Goal: Information Seeking & Learning: Find specific fact

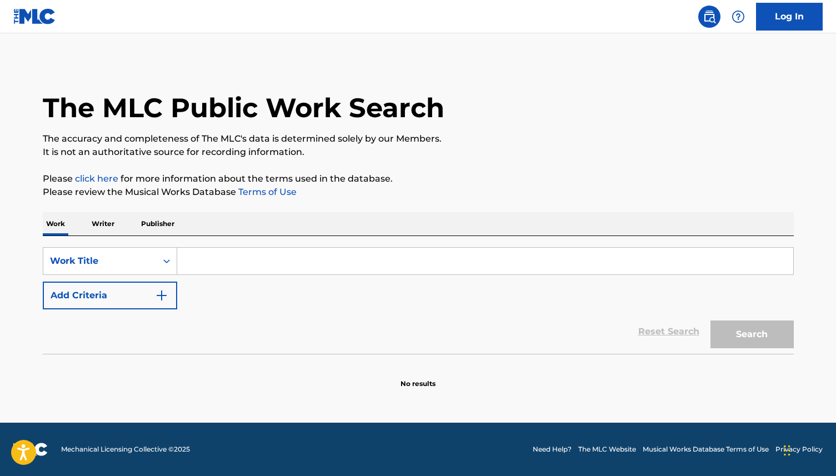
click at [159, 222] on p "Publisher" at bounding box center [158, 223] width 40 height 23
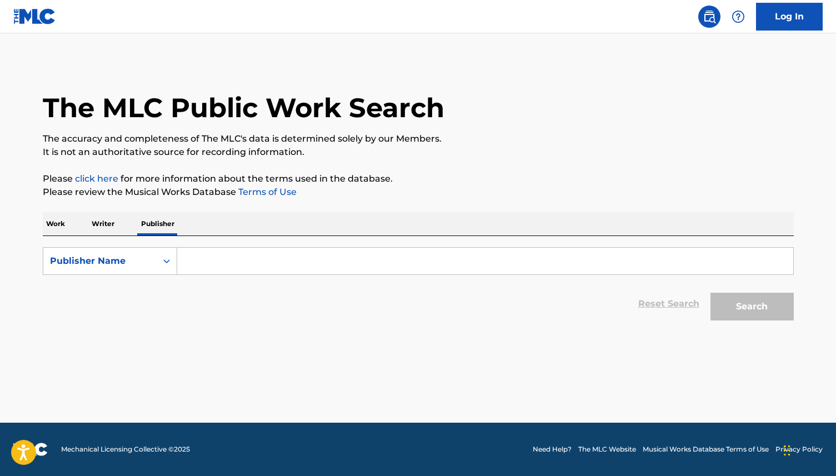
click at [232, 262] on input "Search Form" at bounding box center [485, 261] width 616 height 27
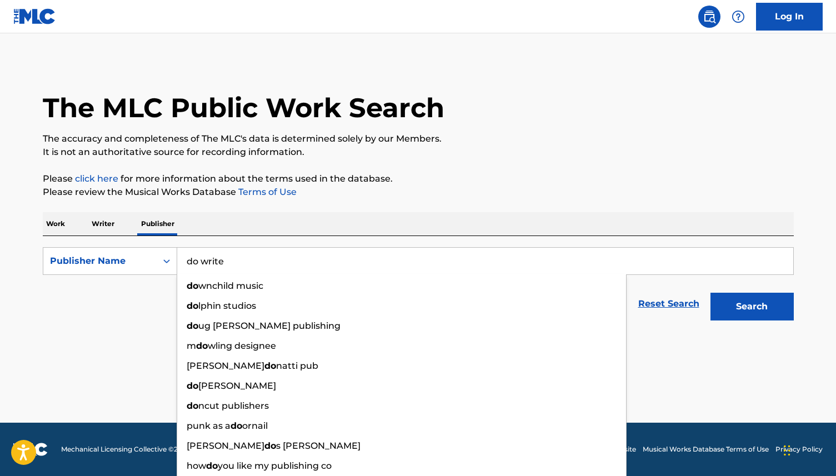
click at [710, 293] on button "Search" at bounding box center [751, 307] width 83 height 28
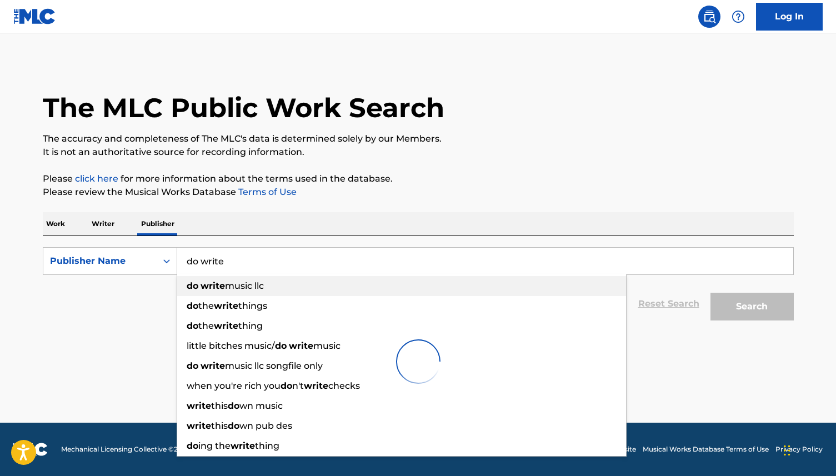
click at [250, 289] on span "music llc" at bounding box center [244, 285] width 39 height 11
type input "do write music llc"
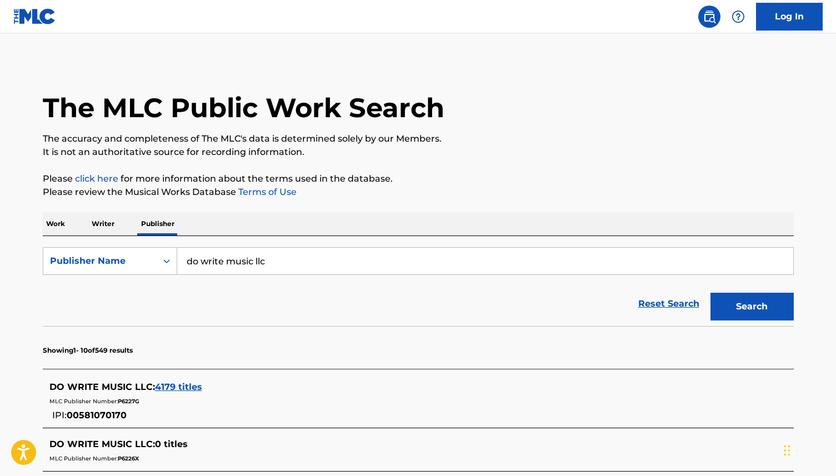
scroll to position [34, 0]
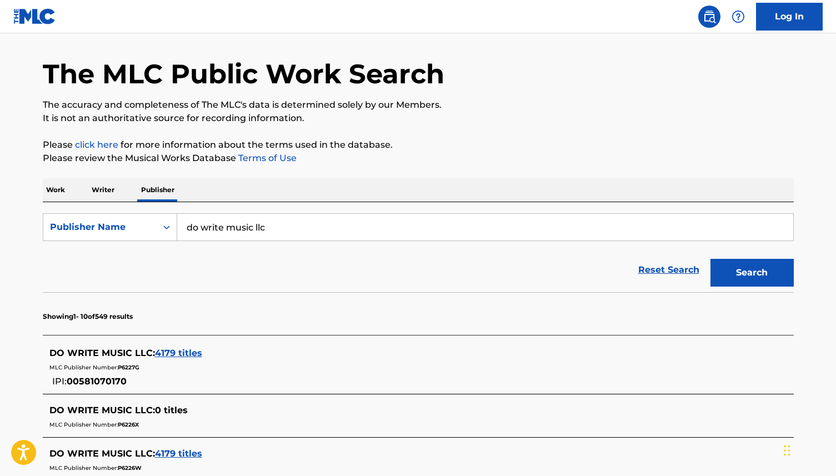
click at [189, 352] on span "4179 titles" at bounding box center [178, 353] width 47 height 11
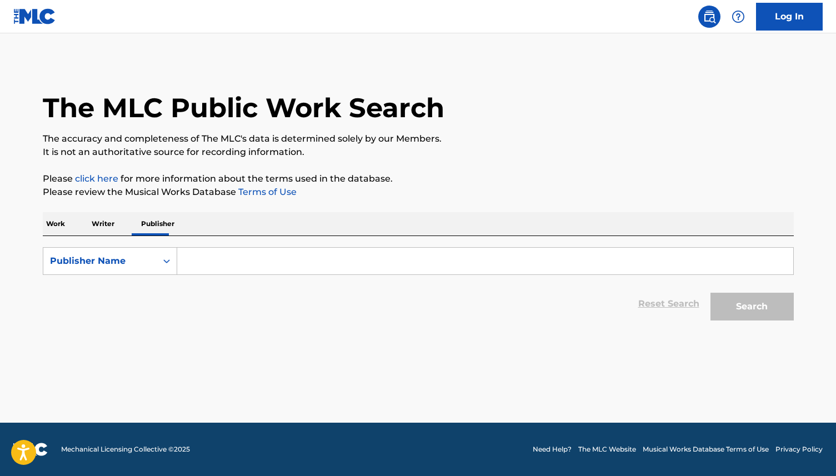
click at [253, 271] on input "Search Form" at bounding box center [485, 261] width 616 height 27
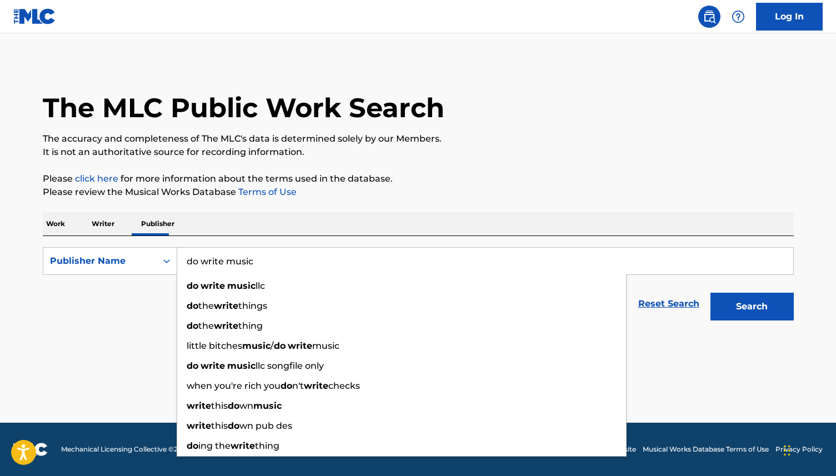
type input "do write music"
click at [710, 293] on button "Search" at bounding box center [751, 307] width 83 height 28
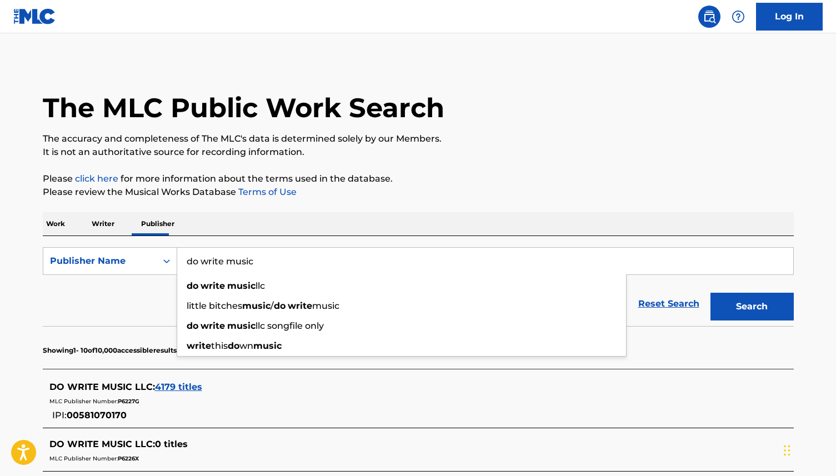
click at [110, 385] on span "DO WRITE MUSIC LLC :" at bounding box center [101, 386] width 105 height 11
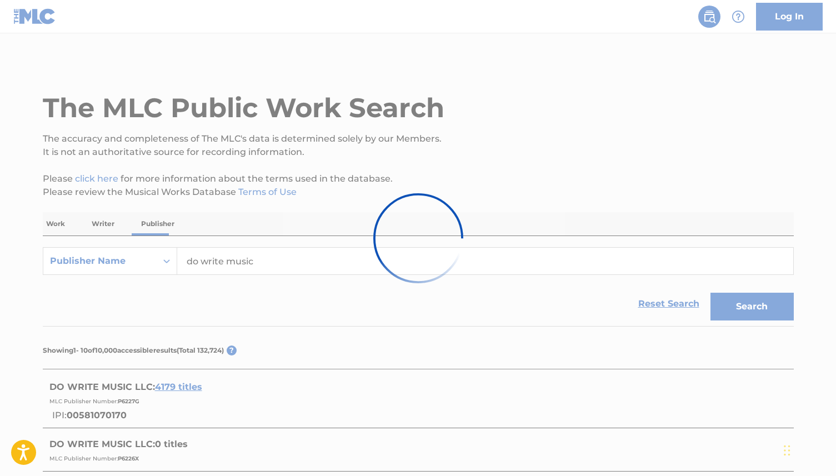
click at [110, 385] on div at bounding box center [418, 238] width 836 height 476
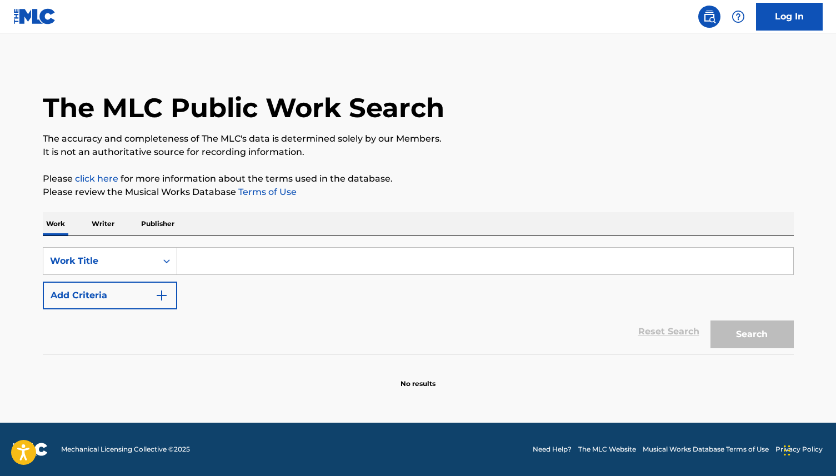
click at [566, 251] on input "Search Form" at bounding box center [485, 261] width 616 height 27
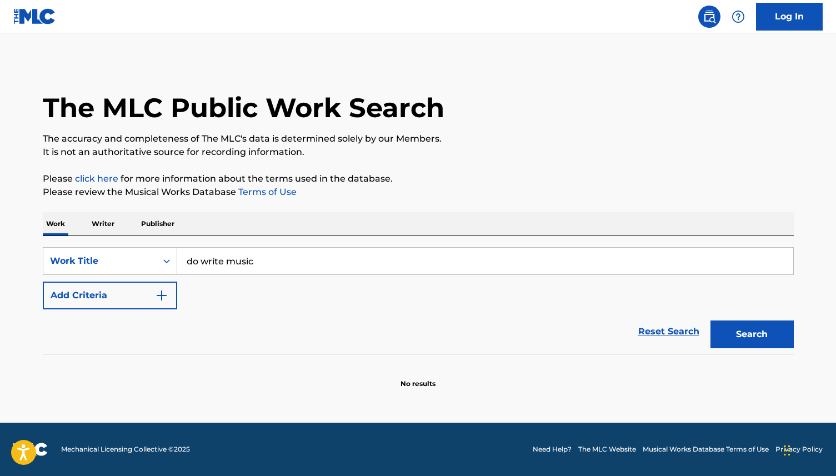
click at [710, 320] on button "Search" at bounding box center [751, 334] width 83 height 28
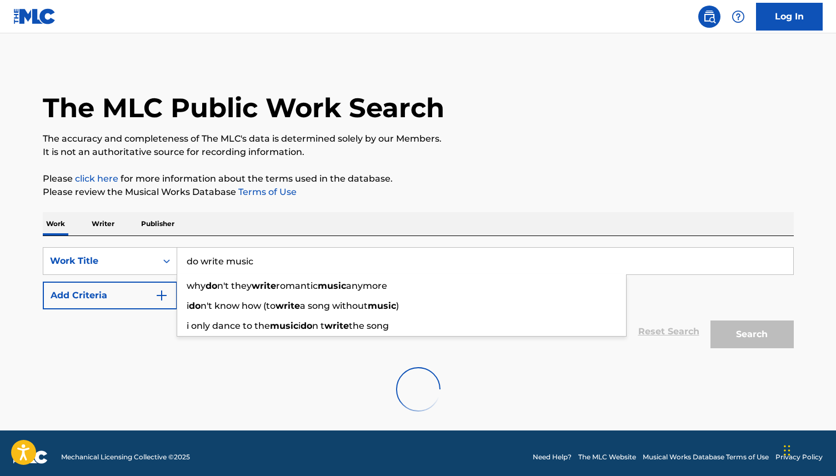
type input "do write music"
click at [165, 225] on p "Publisher" at bounding box center [158, 223] width 40 height 23
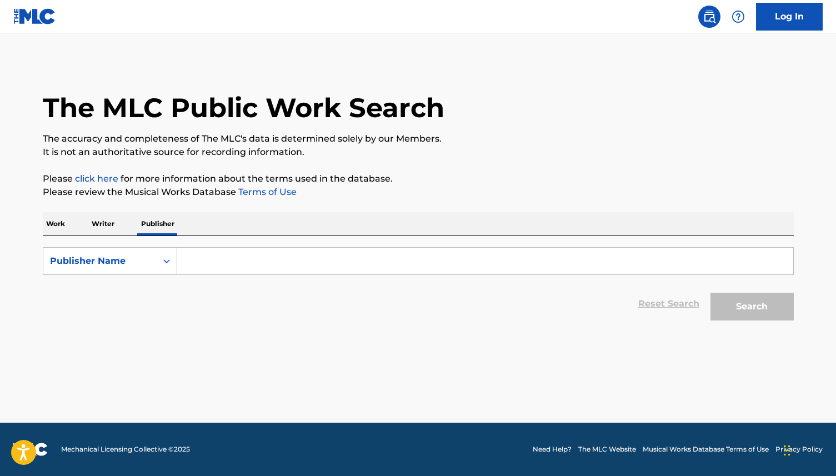
click at [200, 265] on input "Search Form" at bounding box center [485, 261] width 616 height 27
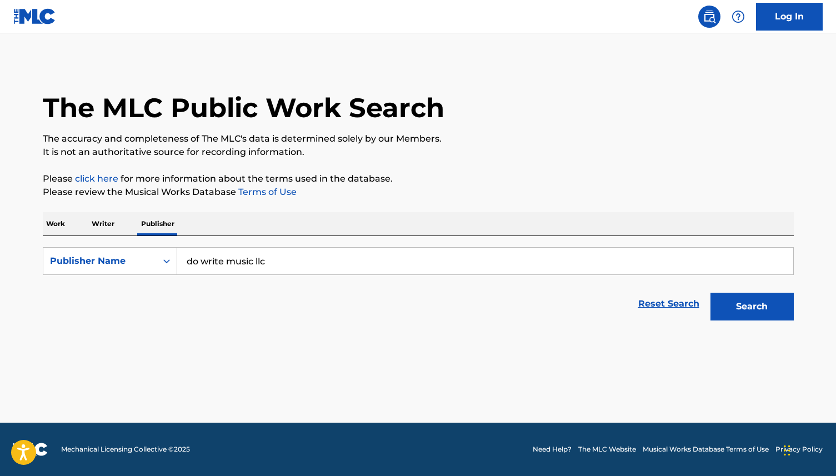
type input "do write music llc"
click at [710, 293] on button "Search" at bounding box center [751, 307] width 83 height 28
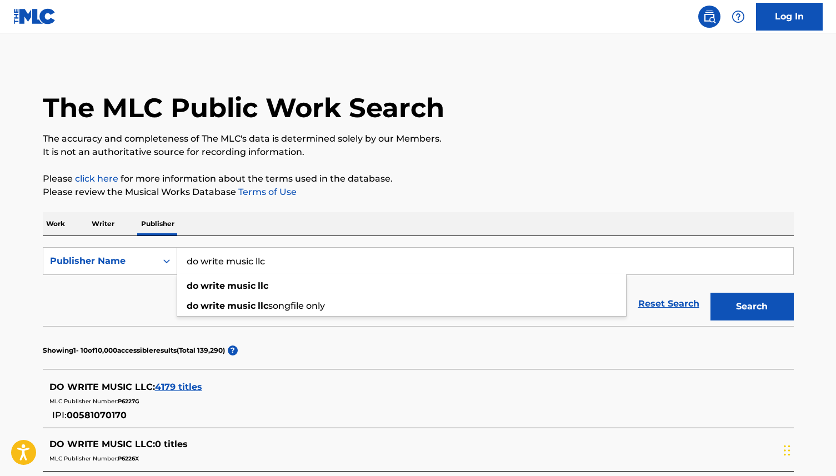
click at [264, 389] on div "DO WRITE MUSIC LLC : 4179 titles" at bounding box center [403, 386] width 708 height 13
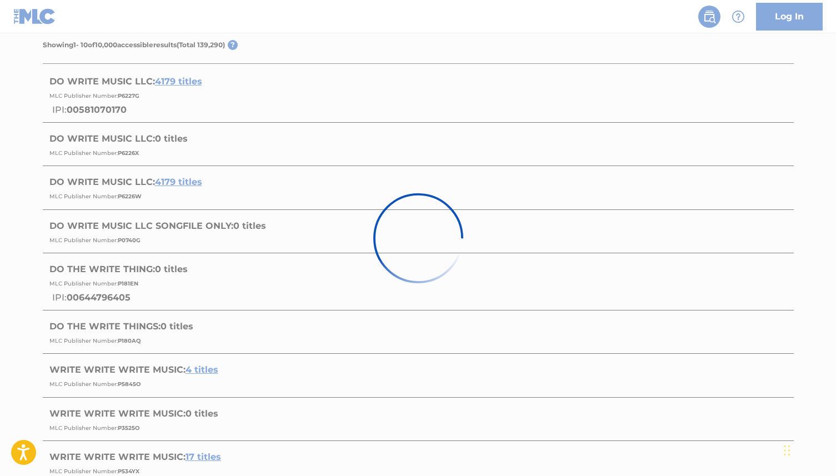
scroll to position [296, 0]
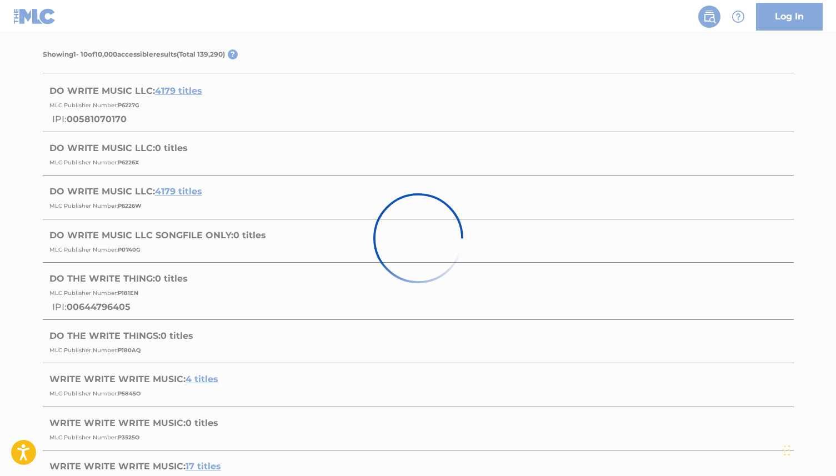
click at [178, 97] on div at bounding box center [418, 238] width 836 height 476
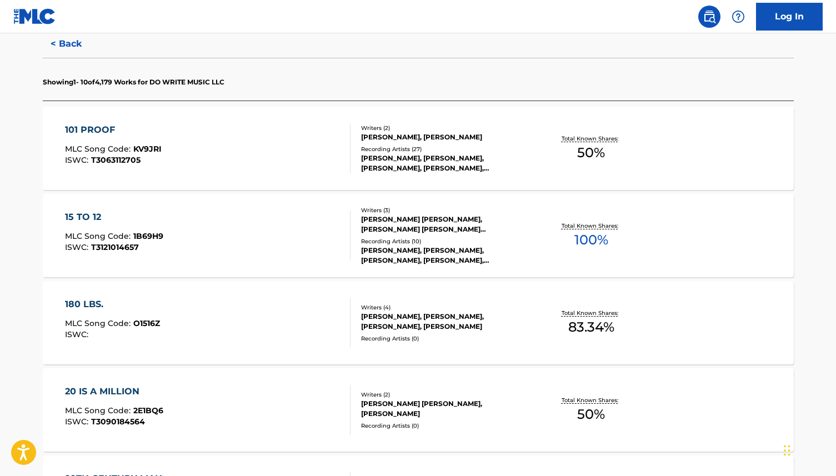
click at [315, 167] on div "101 PROOF MLC Song Code : KV9JRI ISWC : T3063112705" at bounding box center [207, 148] width 285 height 50
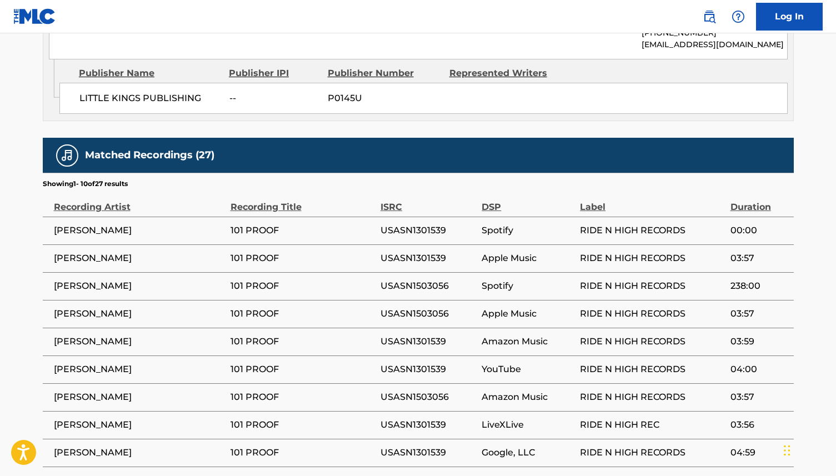
scroll to position [683, 0]
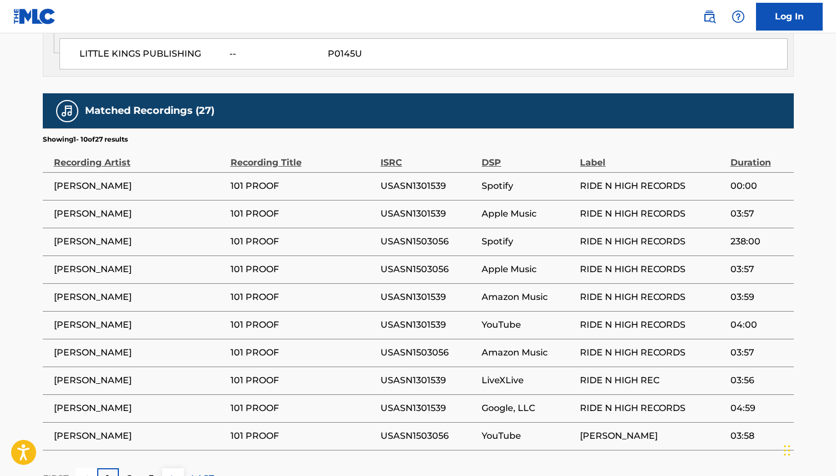
scroll to position [296, 0]
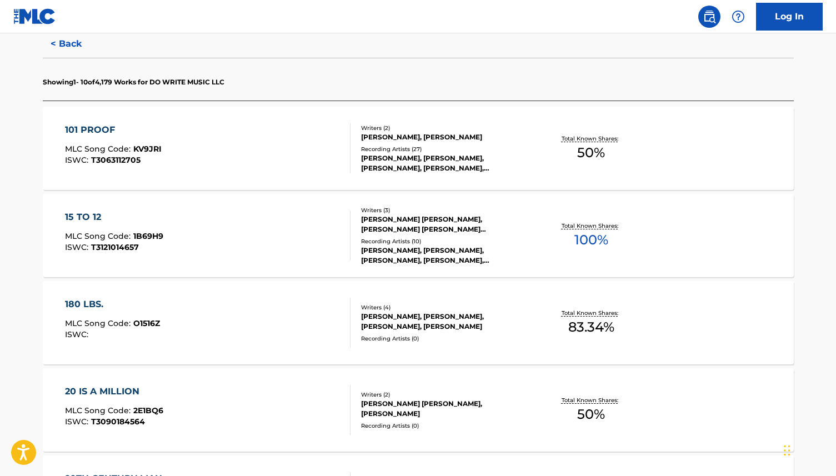
click at [315, 235] on div "15 TO 12 MLC Song Code : 1B69H9 ISWC : T3121014657" at bounding box center [207, 235] width 285 height 50
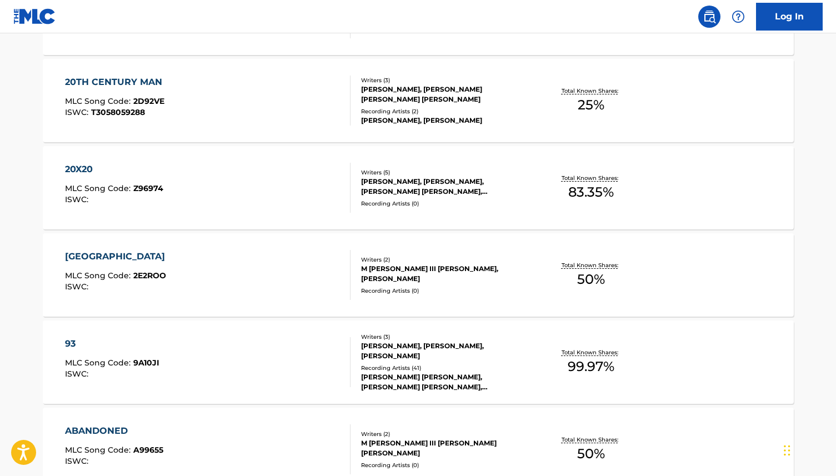
scroll to position [928, 0]
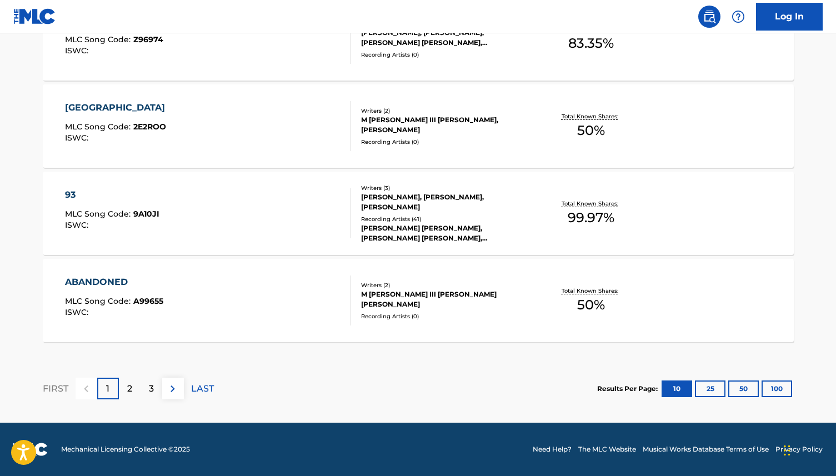
click at [467, 243] on div "93 MLC Song Code : 9A10JI ISWC : Writers ( 3 ) GREGORY FRIIA, KIMBERLY DAWN FAR…" at bounding box center [418, 213] width 751 height 83
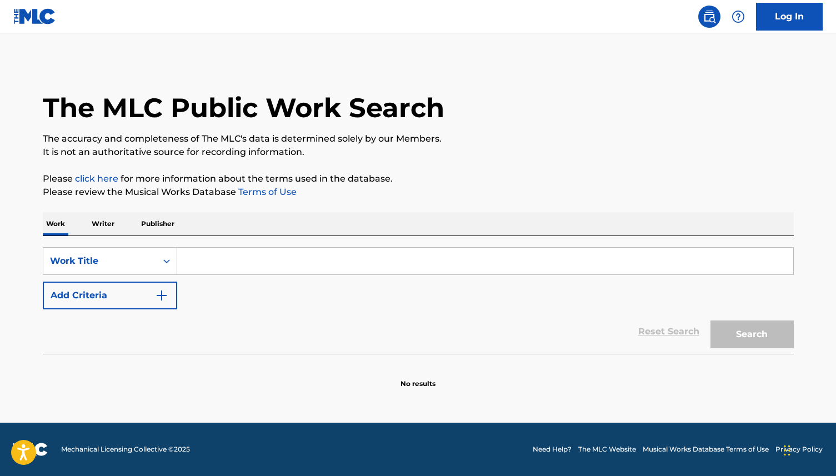
click at [163, 223] on p "Publisher" at bounding box center [158, 223] width 40 height 23
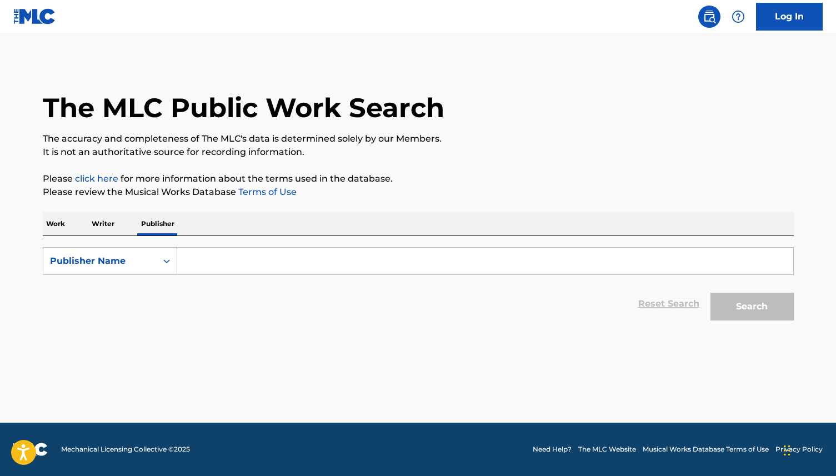
click at [211, 265] on input "Search Form" at bounding box center [485, 261] width 616 height 27
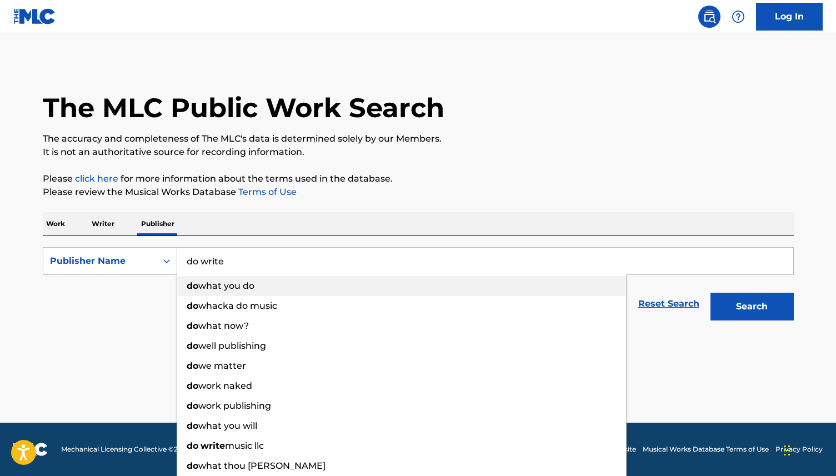
click at [217, 285] on span "what you do" at bounding box center [226, 285] width 56 height 11
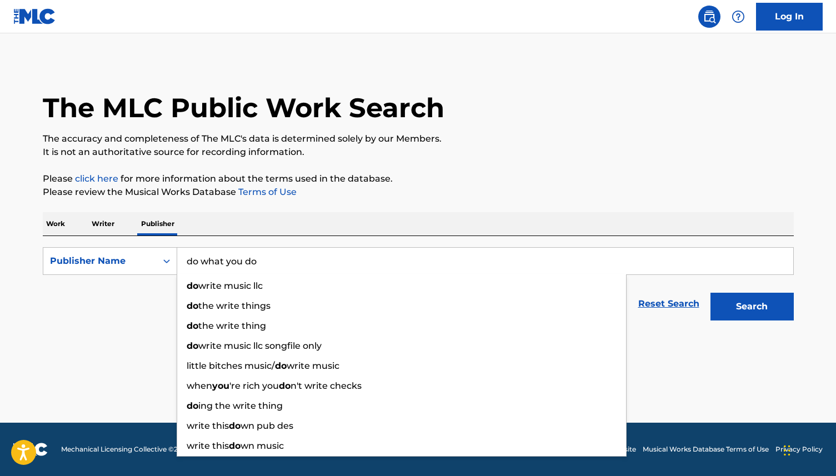
click at [251, 263] on input "do what you do" at bounding box center [485, 261] width 616 height 27
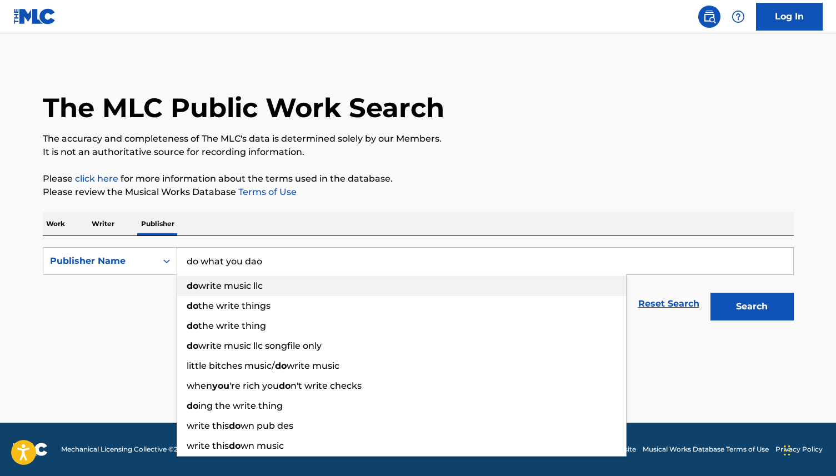
click at [258, 278] on div "do write music llc" at bounding box center [401, 286] width 449 height 20
type input "do write music llc"
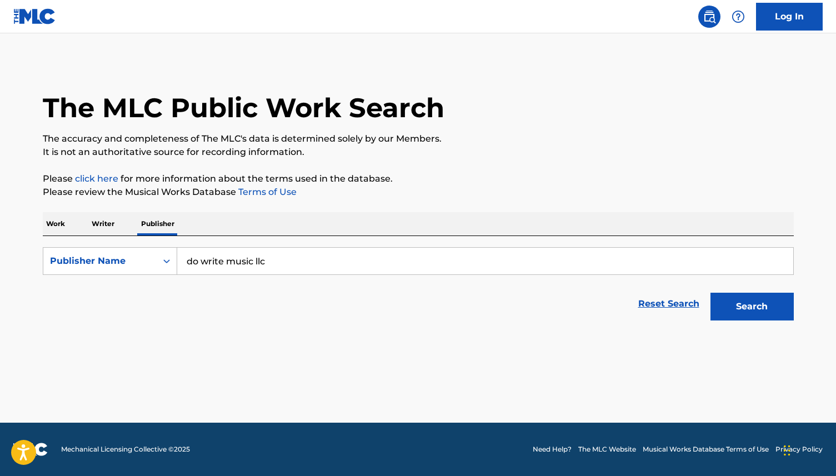
click at [781, 318] on button "Search" at bounding box center [751, 307] width 83 height 28
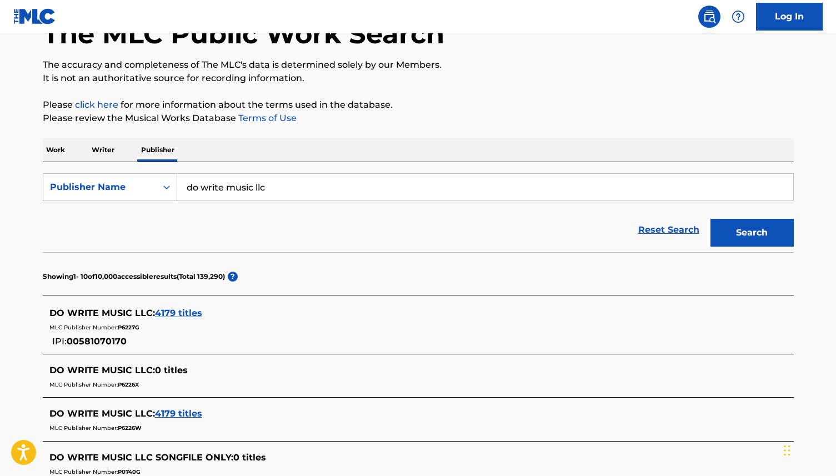
scroll to position [80, 0]
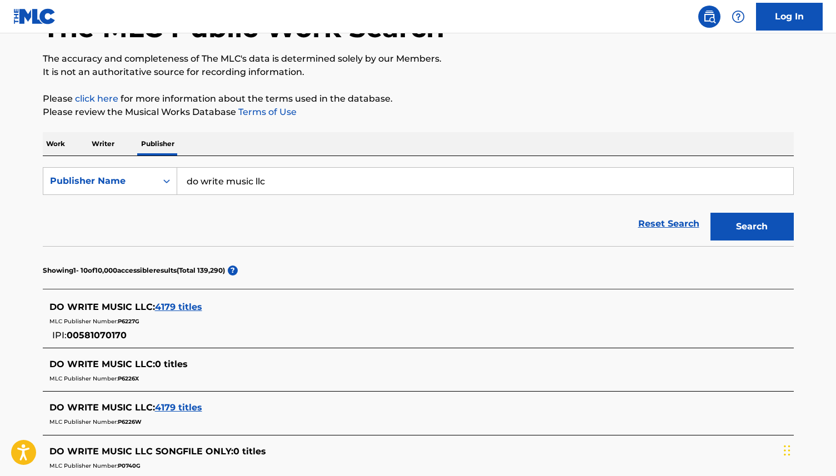
click at [182, 306] on span "4179 titles" at bounding box center [178, 306] width 47 height 11
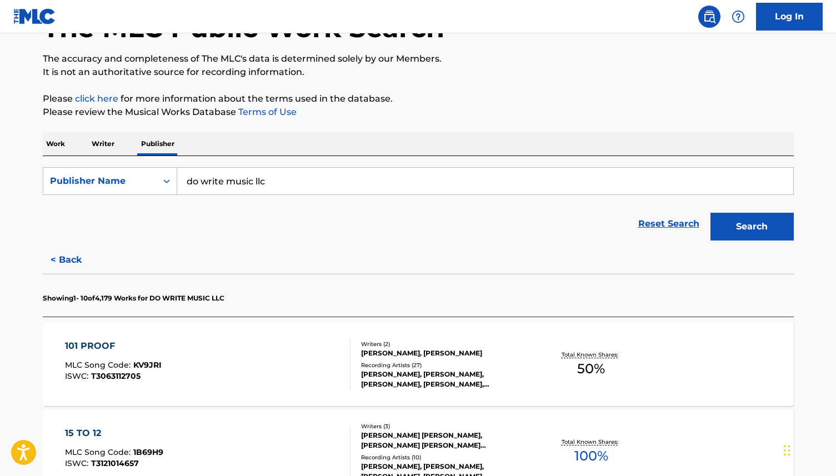
scroll to position [175, 0]
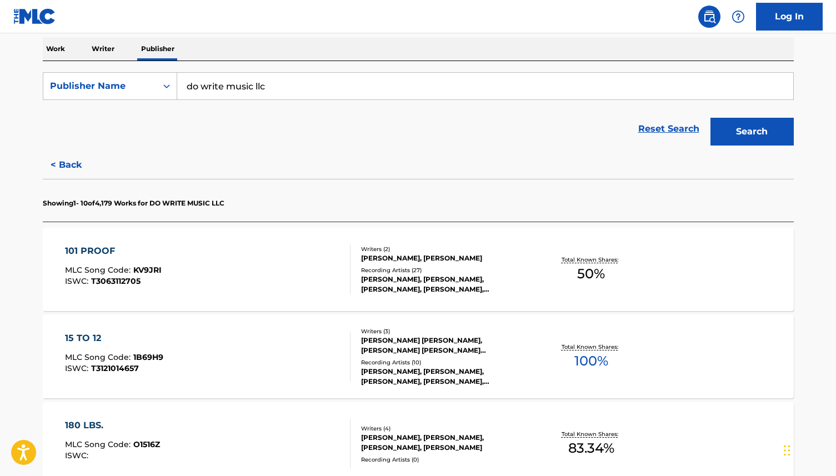
click at [408, 273] on div "Recording Artists ( 27 )" at bounding box center [445, 270] width 168 height 8
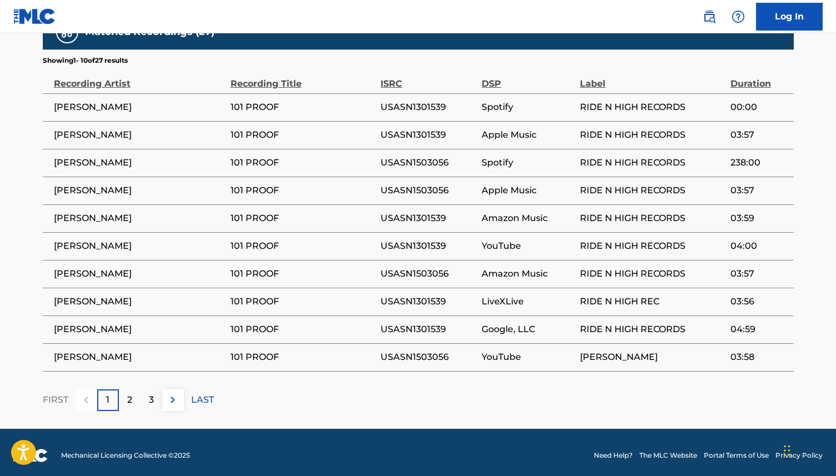
scroll to position [751, 0]
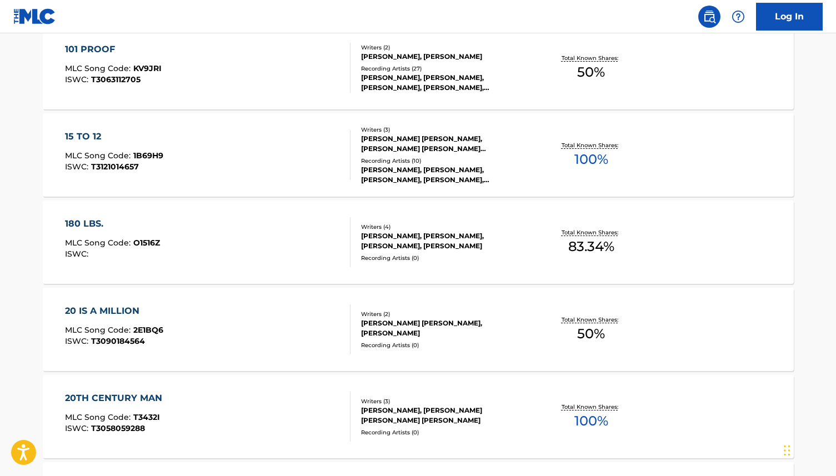
scroll to position [476, 0]
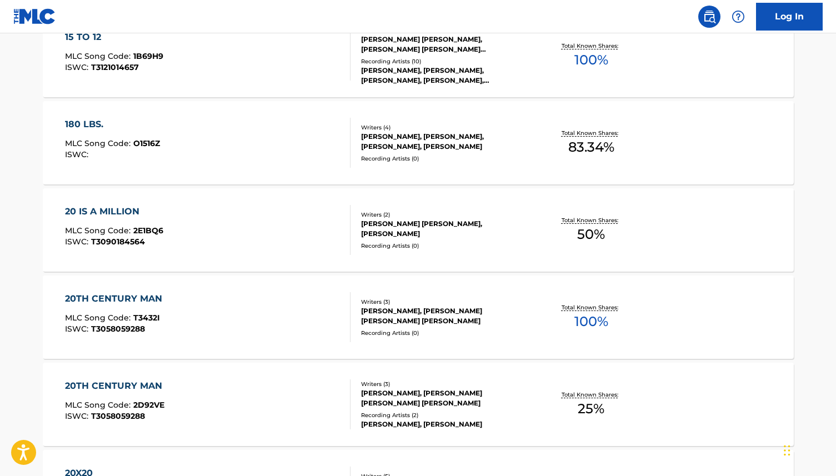
click at [300, 55] on div "15 TO 12 MLC Song Code : 1B69H9 ISWC : T3121014657" at bounding box center [207, 56] width 285 height 50
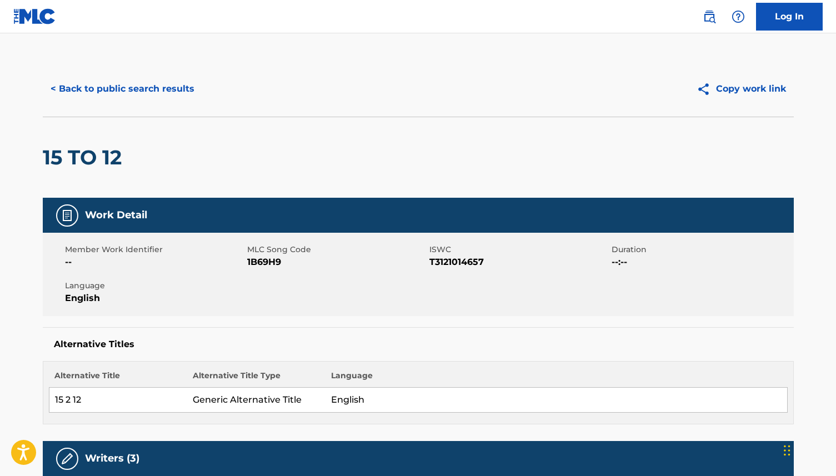
click at [108, 79] on button "< Back to public search results" at bounding box center [122, 89] width 159 height 28
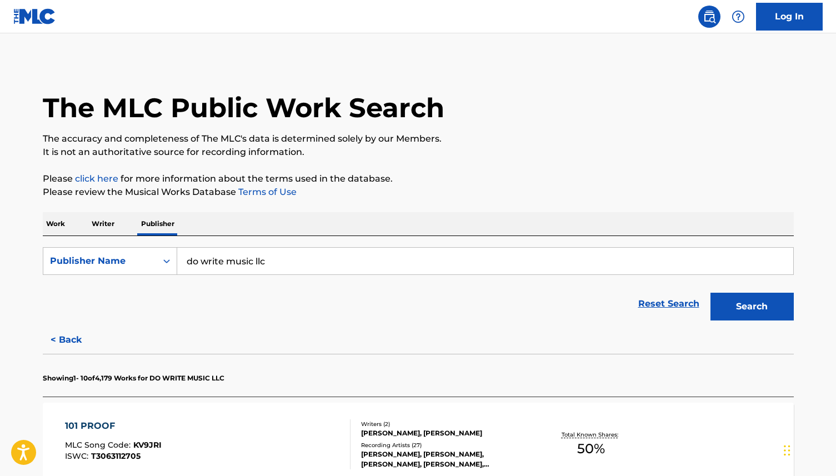
click at [238, 265] on input "do write music llc" at bounding box center [485, 261] width 616 height 27
